Goal: Task Accomplishment & Management: Manage account settings

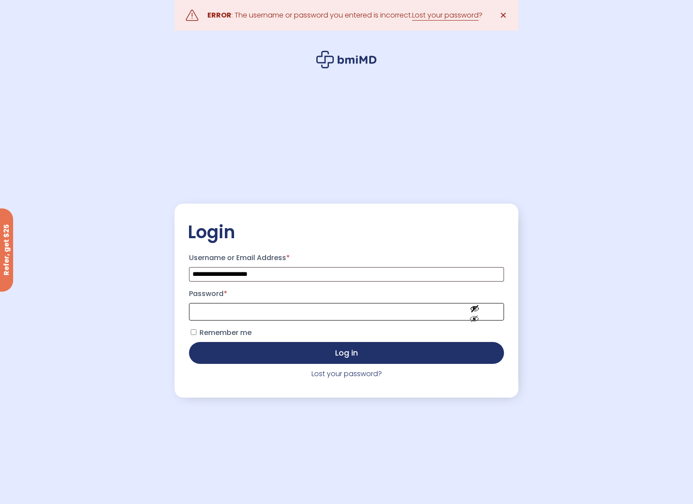
click at [189, 342] on button "Log in" at bounding box center [346, 353] width 315 height 22
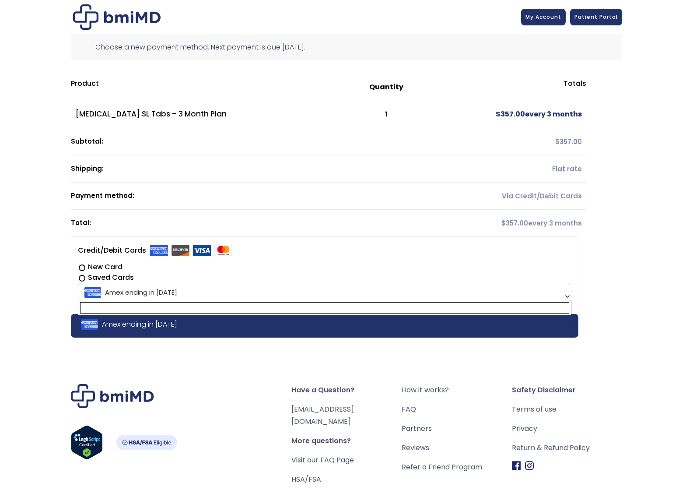
click at [164, 295] on span "Amex ending in 1000" at bounding box center [325, 292] width 488 height 18
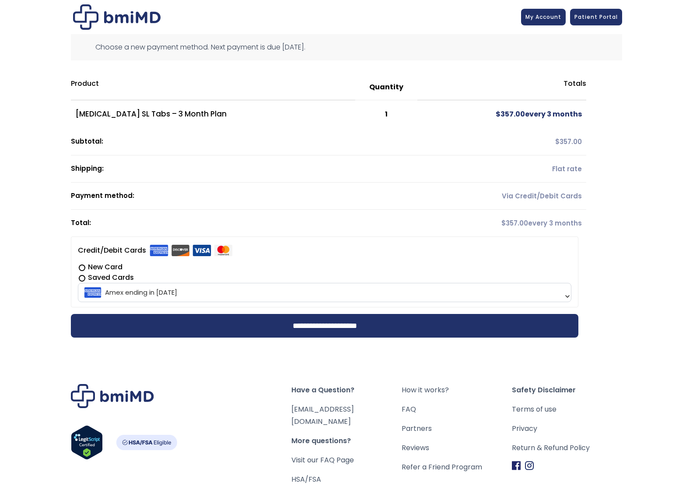
click at [650, 298] on div "**********" at bounding box center [346, 280] width 693 height 561
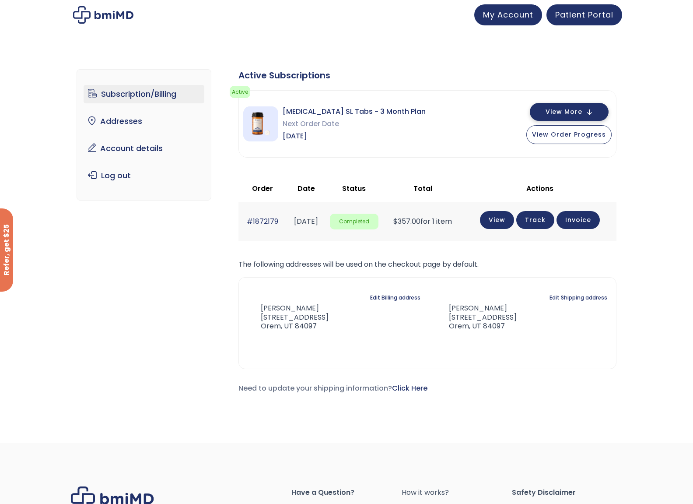
click at [553, 109] on span "View More" at bounding box center [564, 112] width 37 height 6
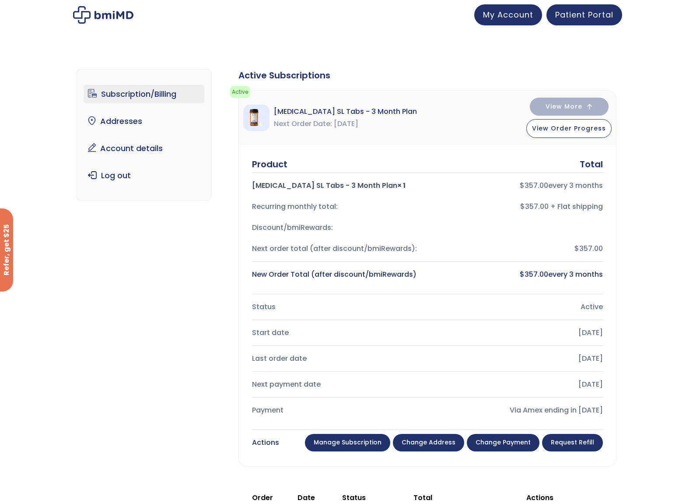
click at [360, 443] on link "Manage Subscription" at bounding box center [347, 443] width 85 height 18
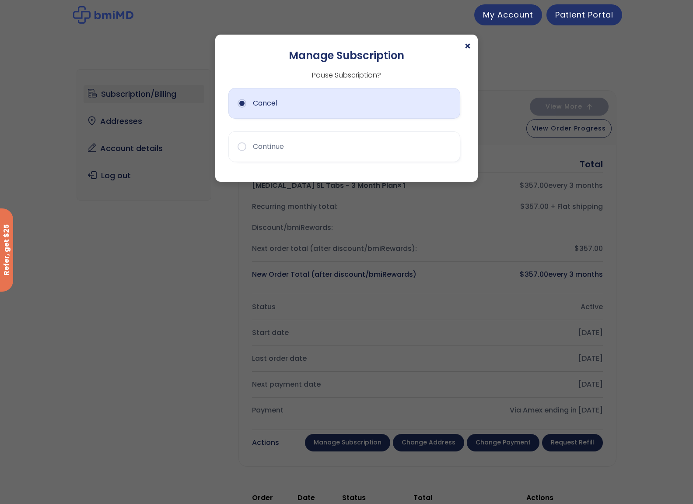
click at [264, 109] on button "Cancel" at bounding box center [344, 103] width 232 height 31
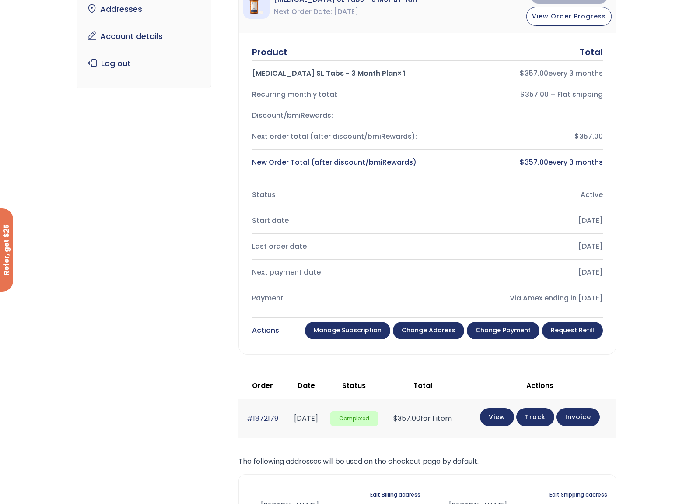
scroll to position [110, 0]
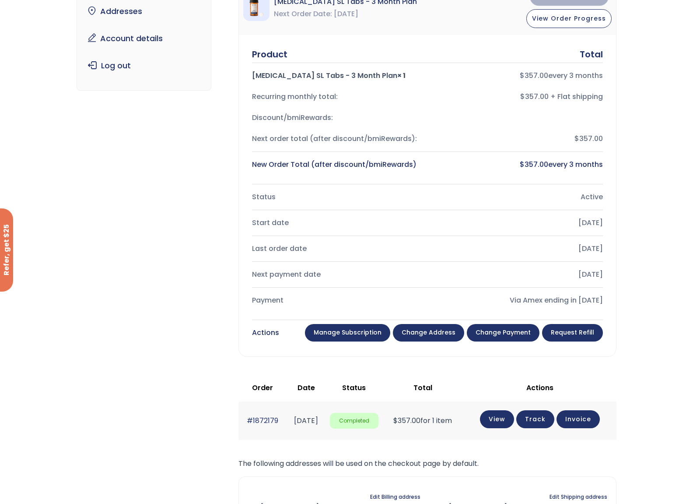
click at [351, 336] on link "Manage Subscription" at bounding box center [347, 333] width 85 height 18
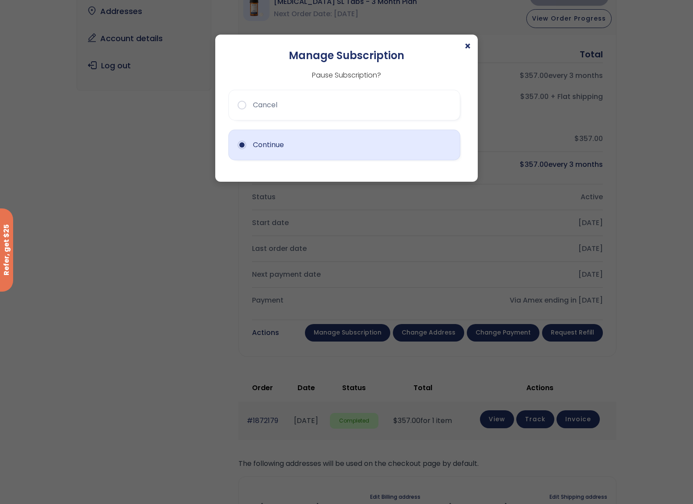
click at [251, 149] on button "Continue" at bounding box center [344, 145] width 232 height 31
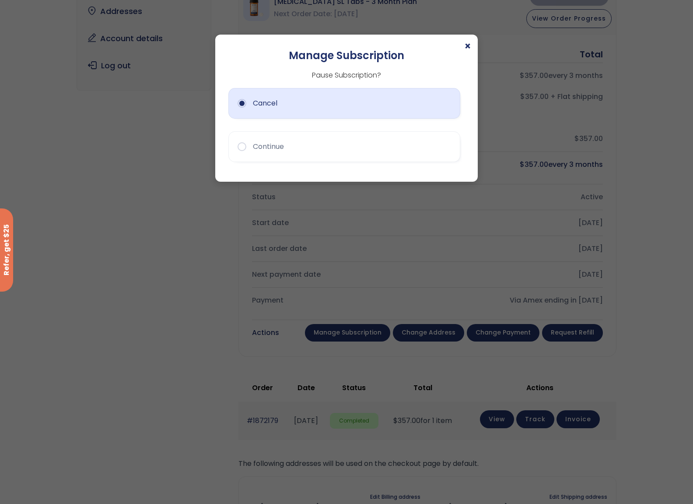
click at [263, 116] on button "Cancel" at bounding box center [344, 103] width 232 height 31
